Goal: Transaction & Acquisition: Book appointment/travel/reservation

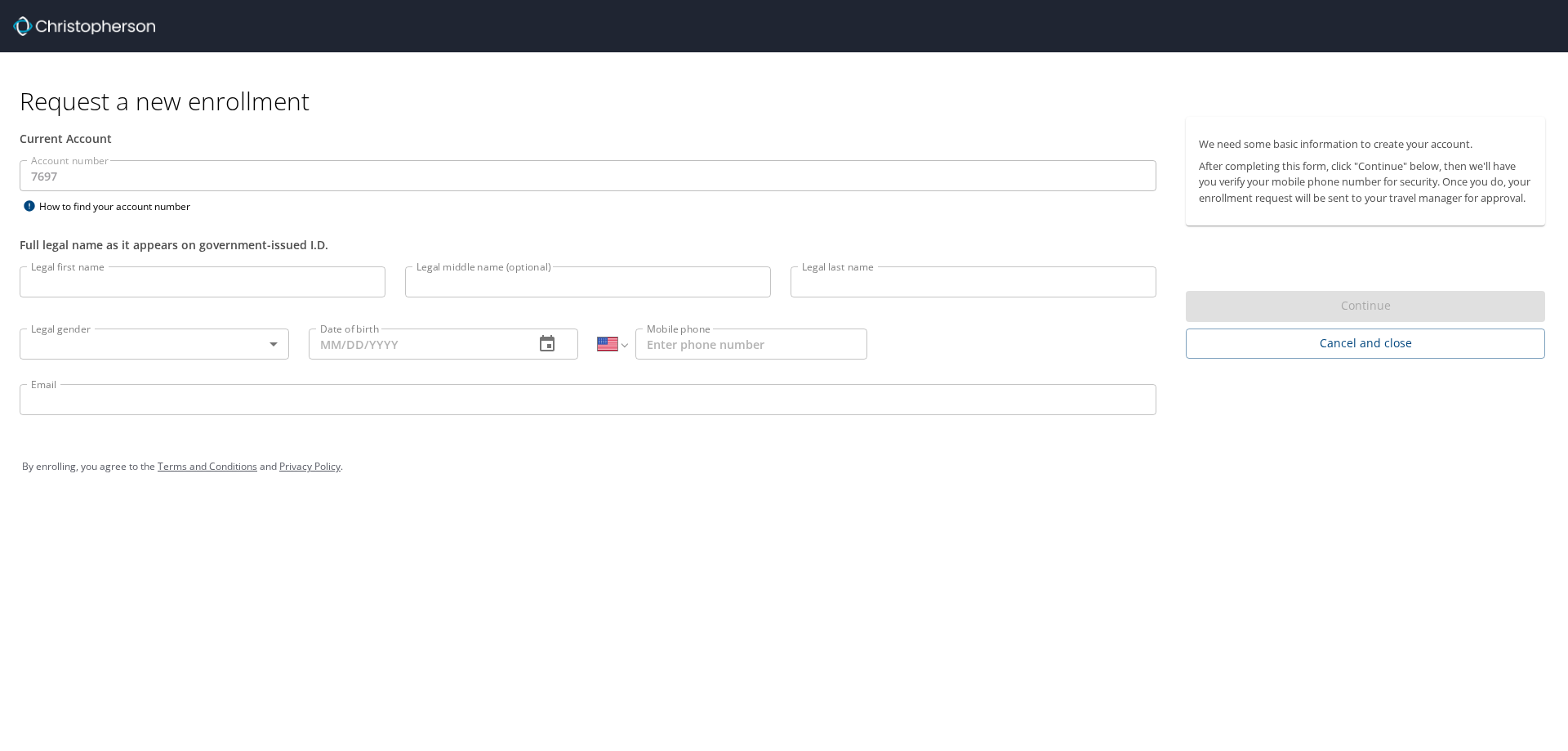
select select "US"
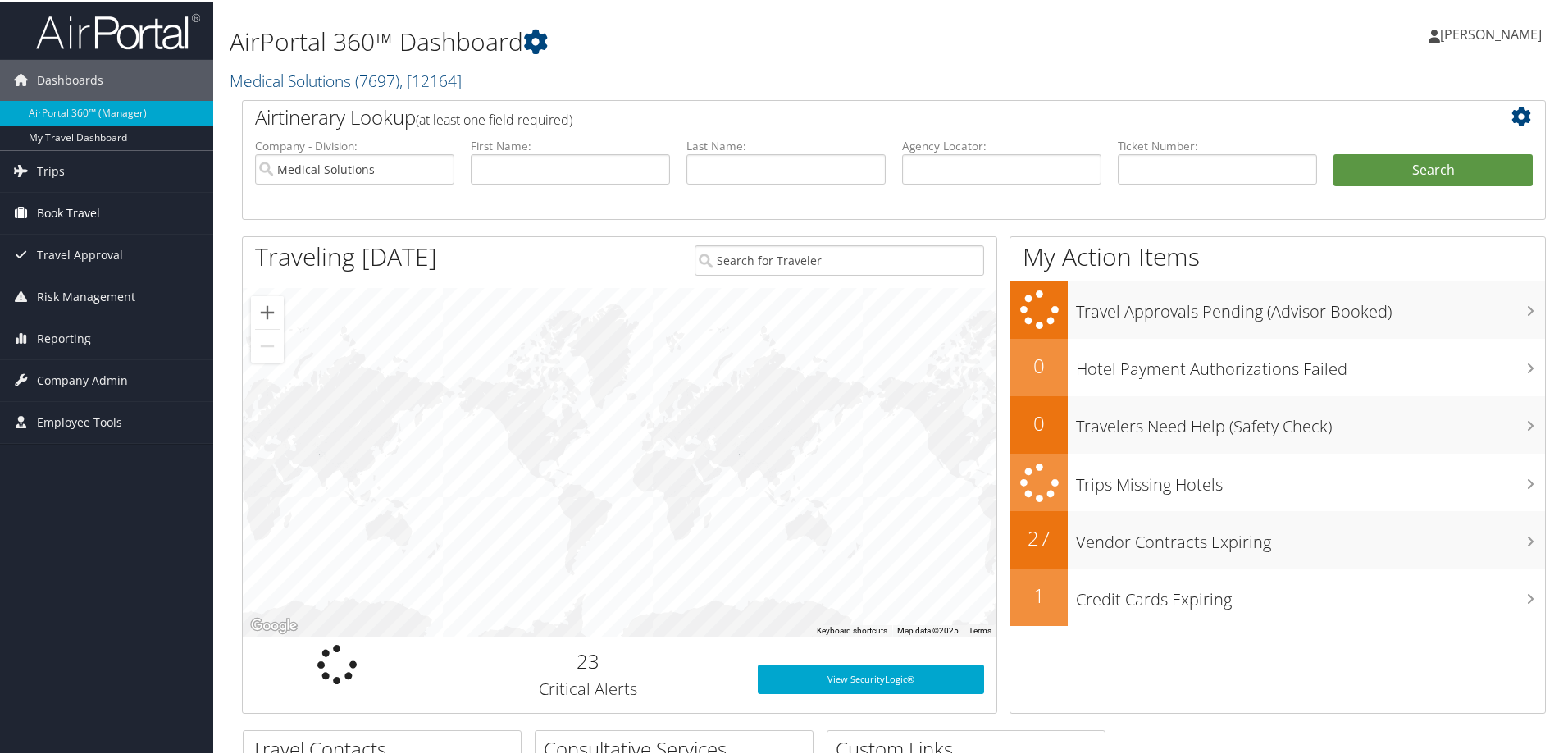
click at [101, 217] on link "Book Travel" at bounding box center [106, 212] width 213 height 41
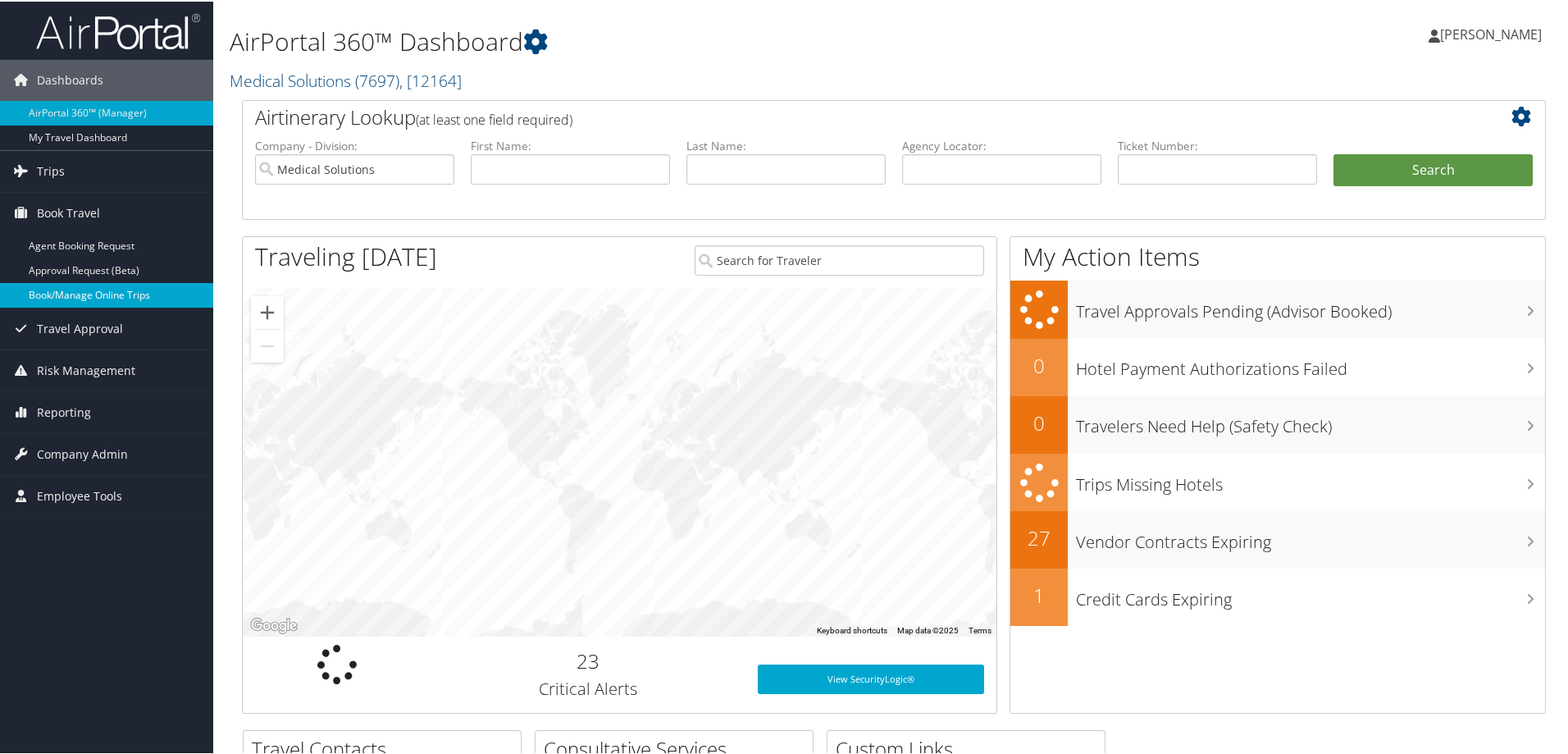
click at [91, 286] on link "Book/Manage Online Trips" at bounding box center [106, 293] width 213 height 25
